Goal: Task Accomplishment & Management: Use online tool/utility

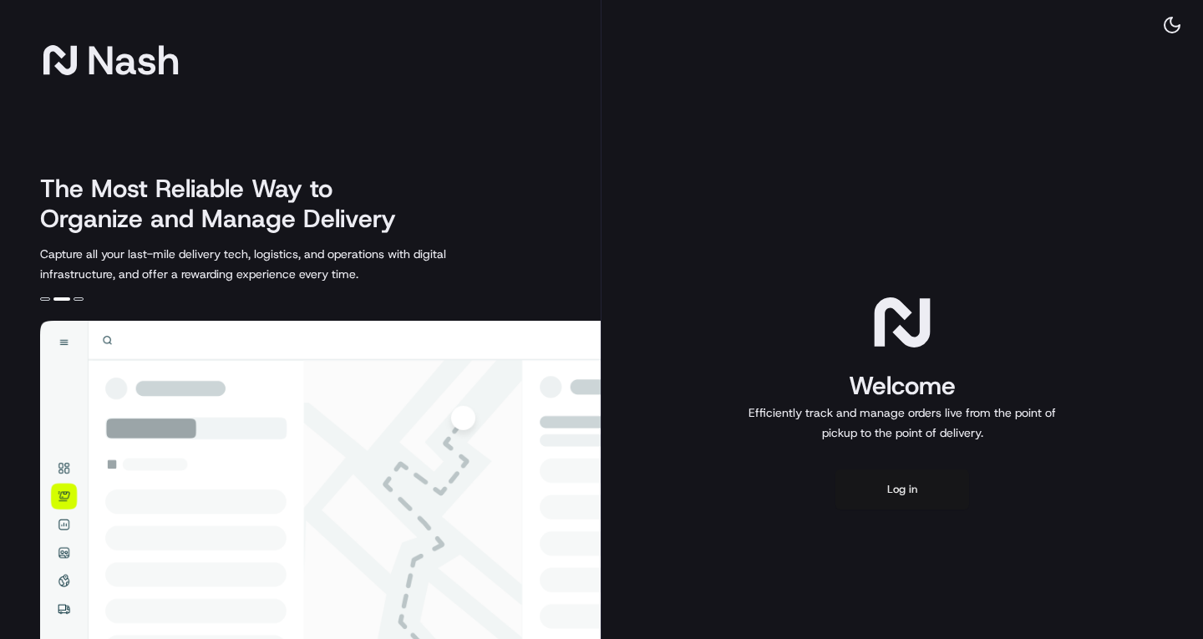
click at [898, 478] on button "Log in" at bounding box center [902, 490] width 134 height 40
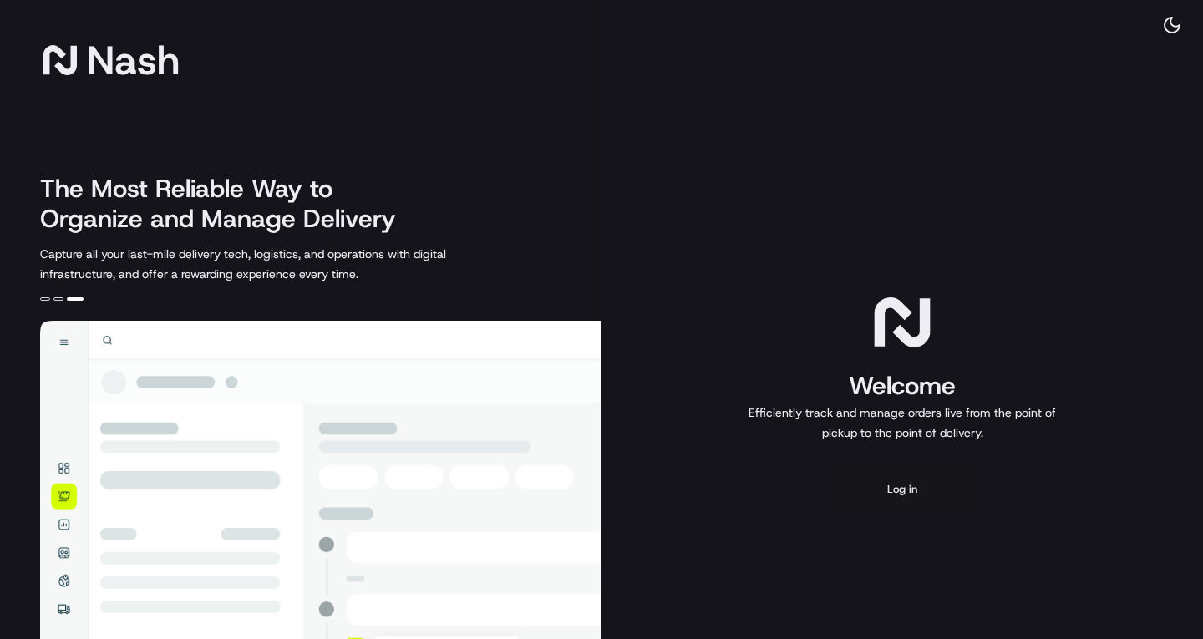
click at [896, 494] on button "Log in" at bounding box center [902, 490] width 134 height 40
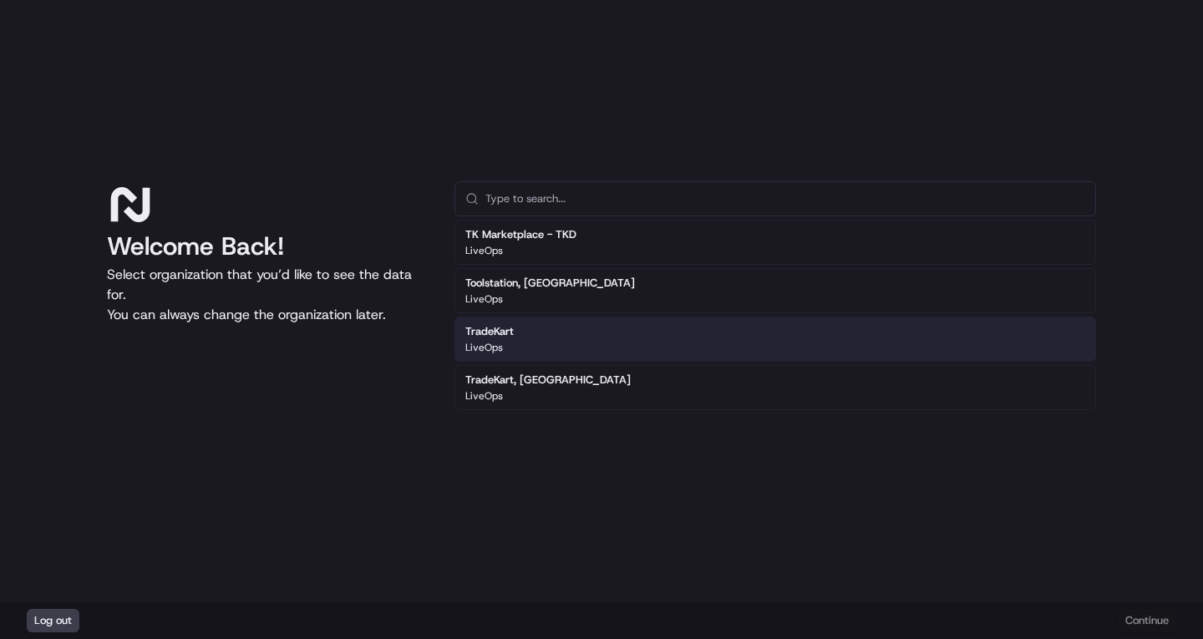
click at [593, 344] on div "TradeKart LiveOps" at bounding box center [775, 339] width 642 height 45
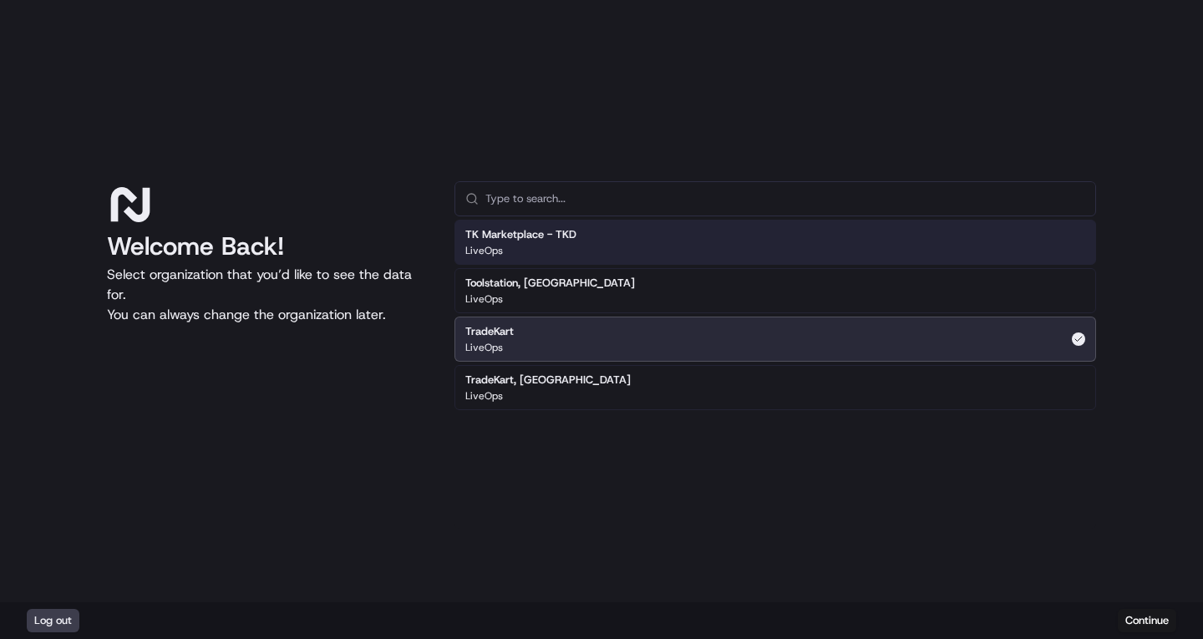
click at [561, 245] on div "LiveOps" at bounding box center [520, 250] width 111 height 13
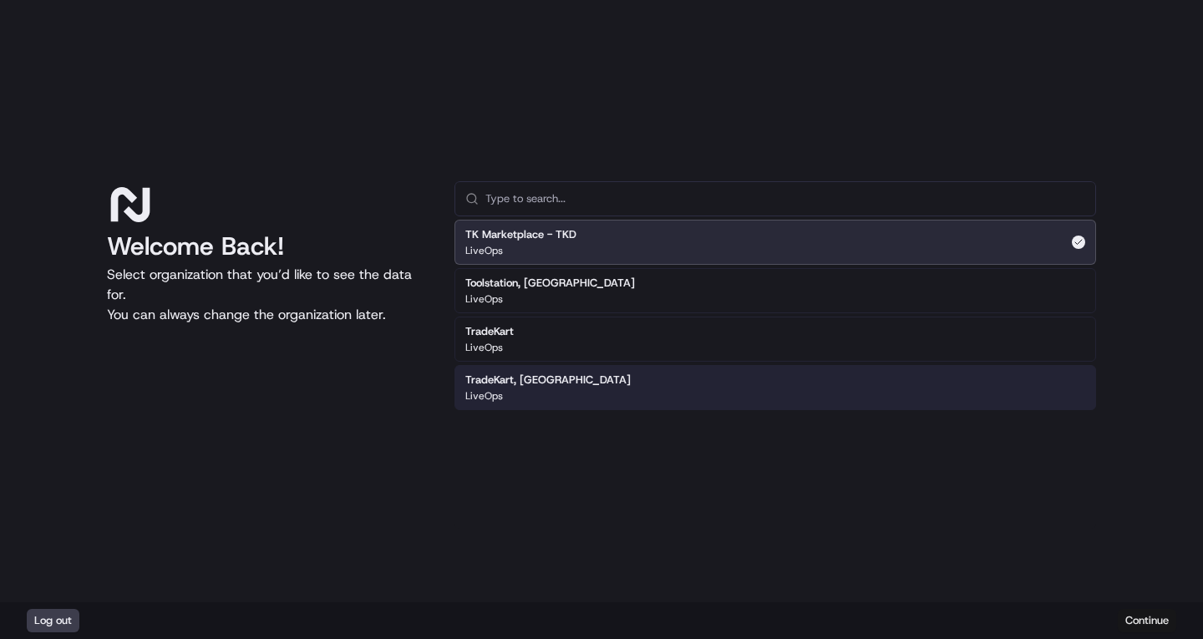
click at [1154, 617] on button "Continue" at bounding box center [1147, 620] width 58 height 23
